Goal: Information Seeking & Learning: Learn about a topic

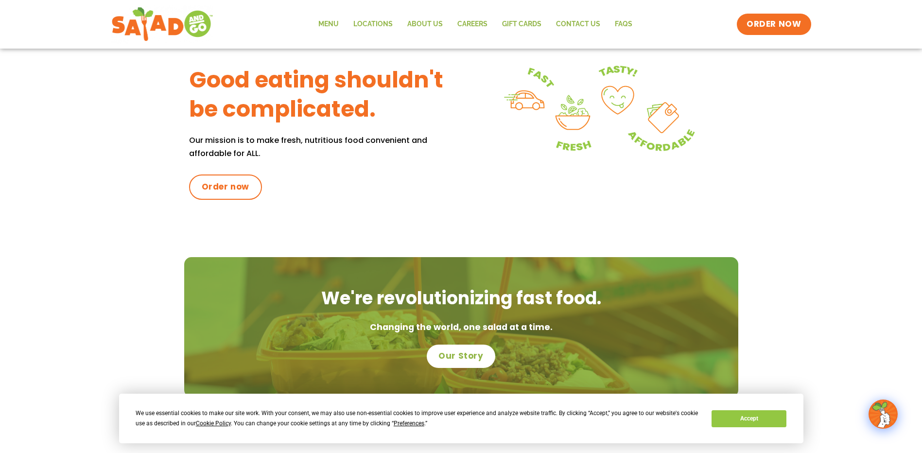
scroll to position [400, 0]
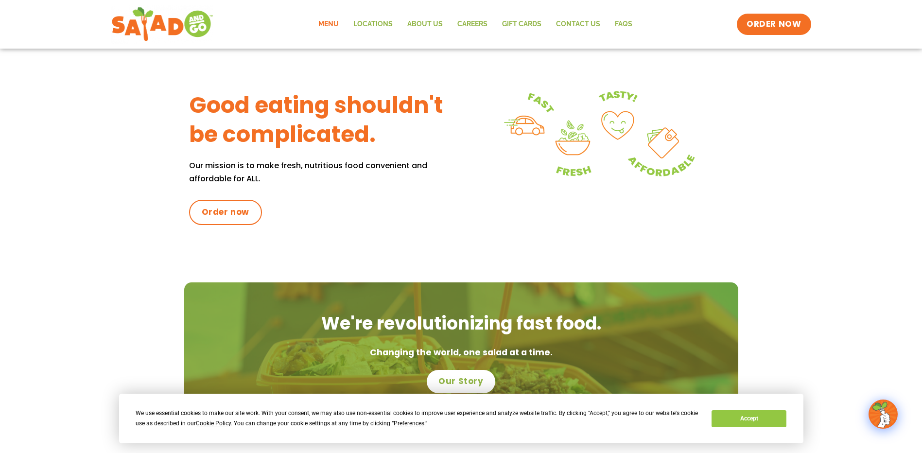
click at [330, 22] on link "Menu" at bounding box center [328, 24] width 35 height 22
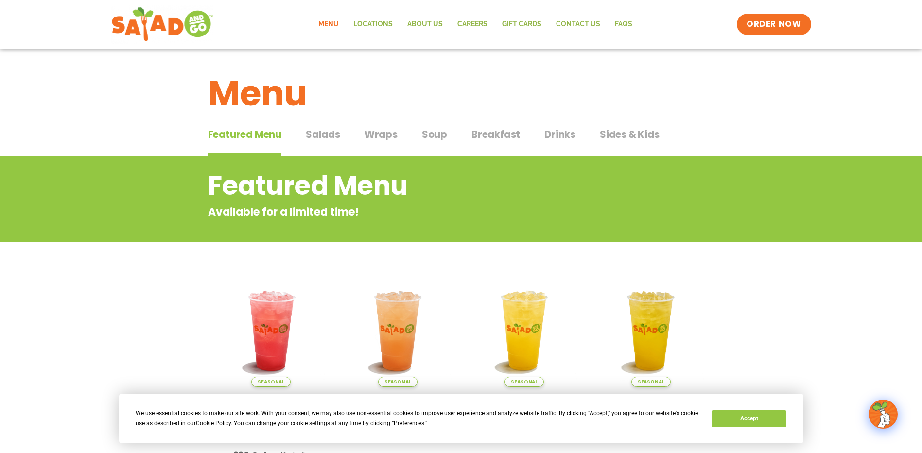
click at [313, 134] on span "Salads" at bounding box center [323, 134] width 35 height 15
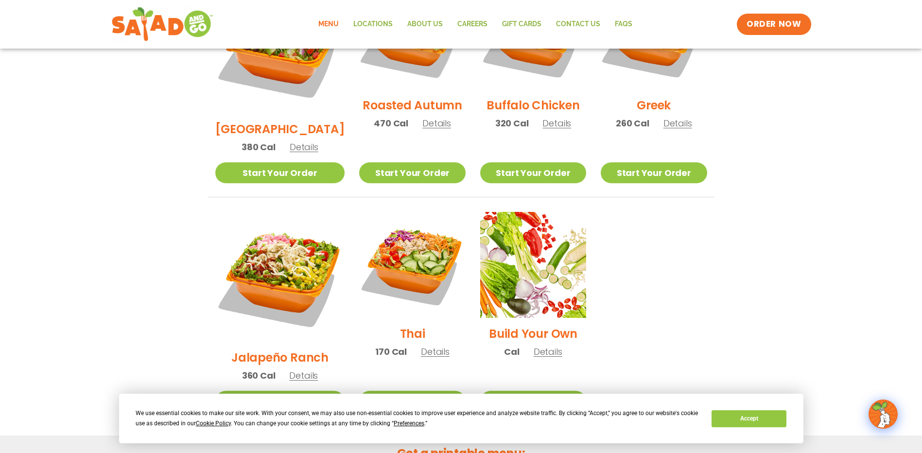
scroll to position [389, 0]
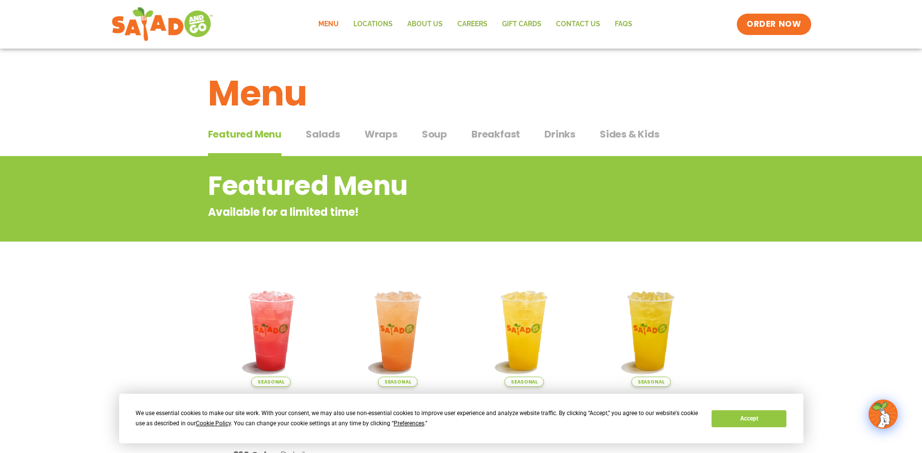
click at [493, 133] on span "Breakfast" at bounding box center [495, 134] width 49 height 15
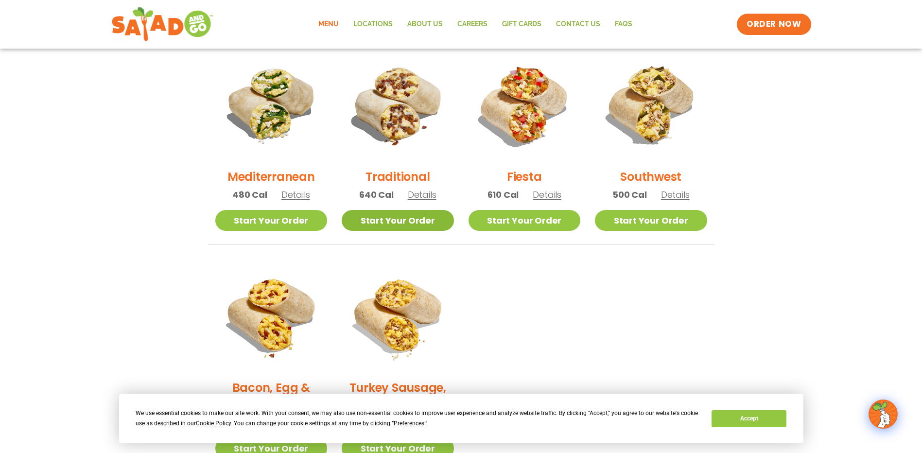
scroll to position [243, 0]
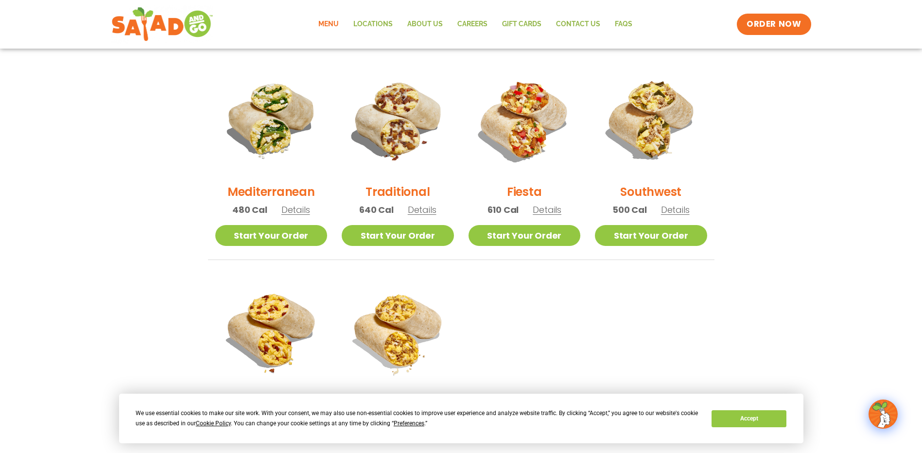
click at [418, 212] on span "Details" at bounding box center [422, 210] width 29 height 12
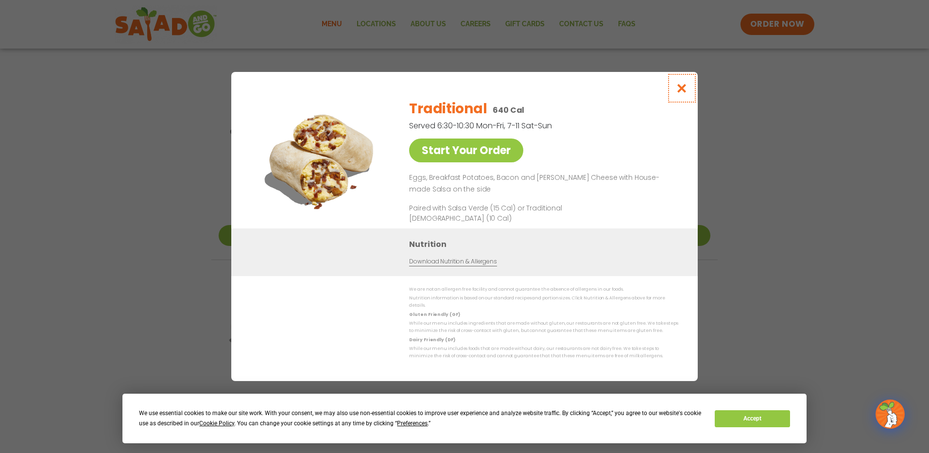
click at [682, 90] on icon "Close modal" at bounding box center [682, 88] width 12 height 10
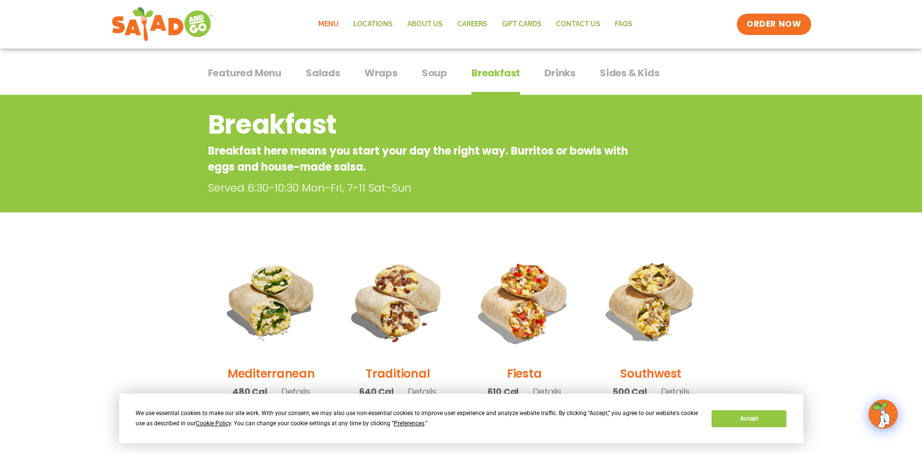
scroll to position [49, 0]
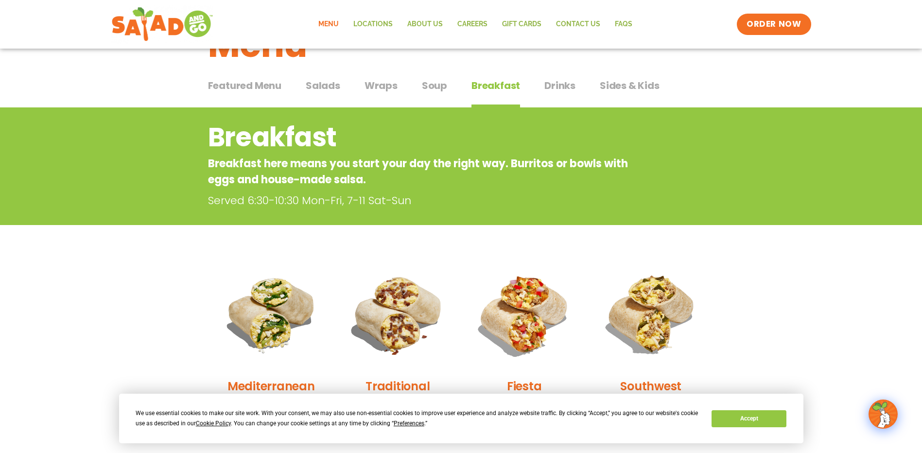
click at [335, 83] on span "Salads" at bounding box center [323, 85] width 35 height 15
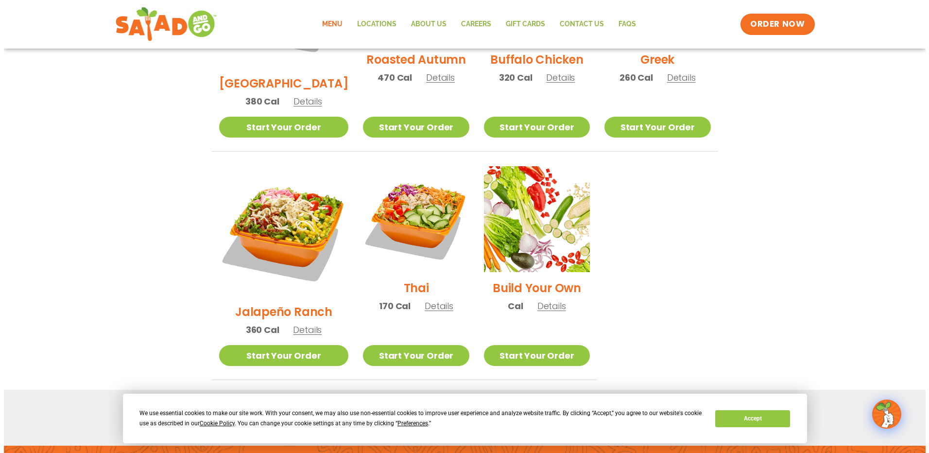
scroll to position [632, 0]
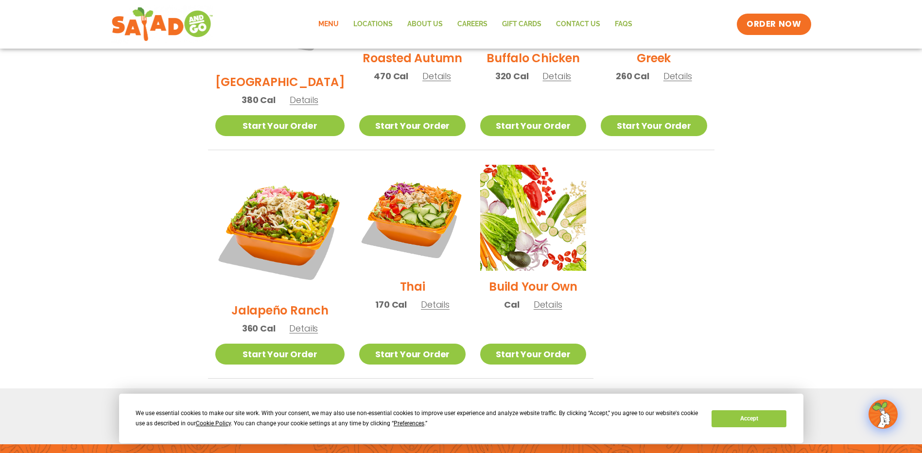
click at [296, 322] on span "Details" at bounding box center [303, 328] width 29 height 12
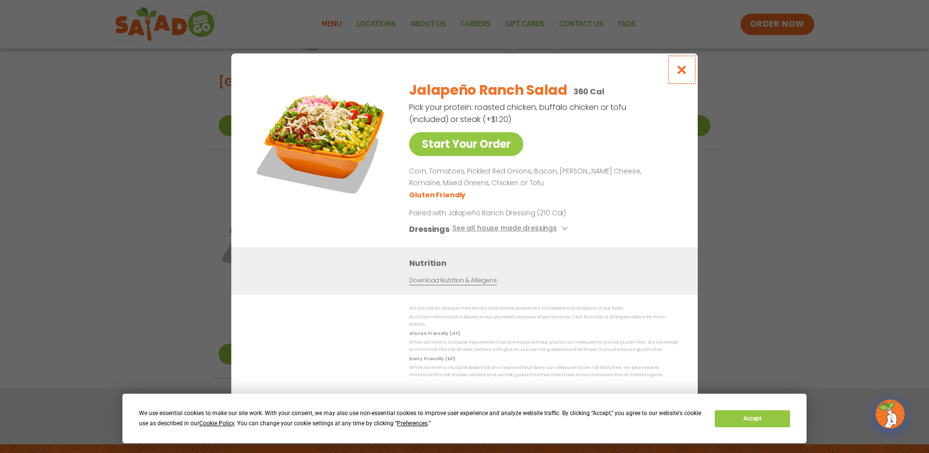
click at [683, 70] on icon "Close modal" at bounding box center [682, 70] width 12 height 10
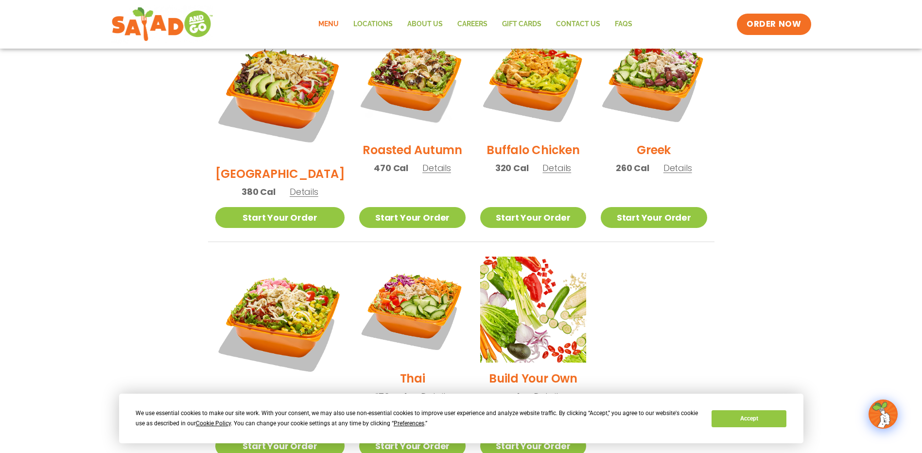
scroll to position [553, 0]
